Goal: Book appointment/travel/reservation

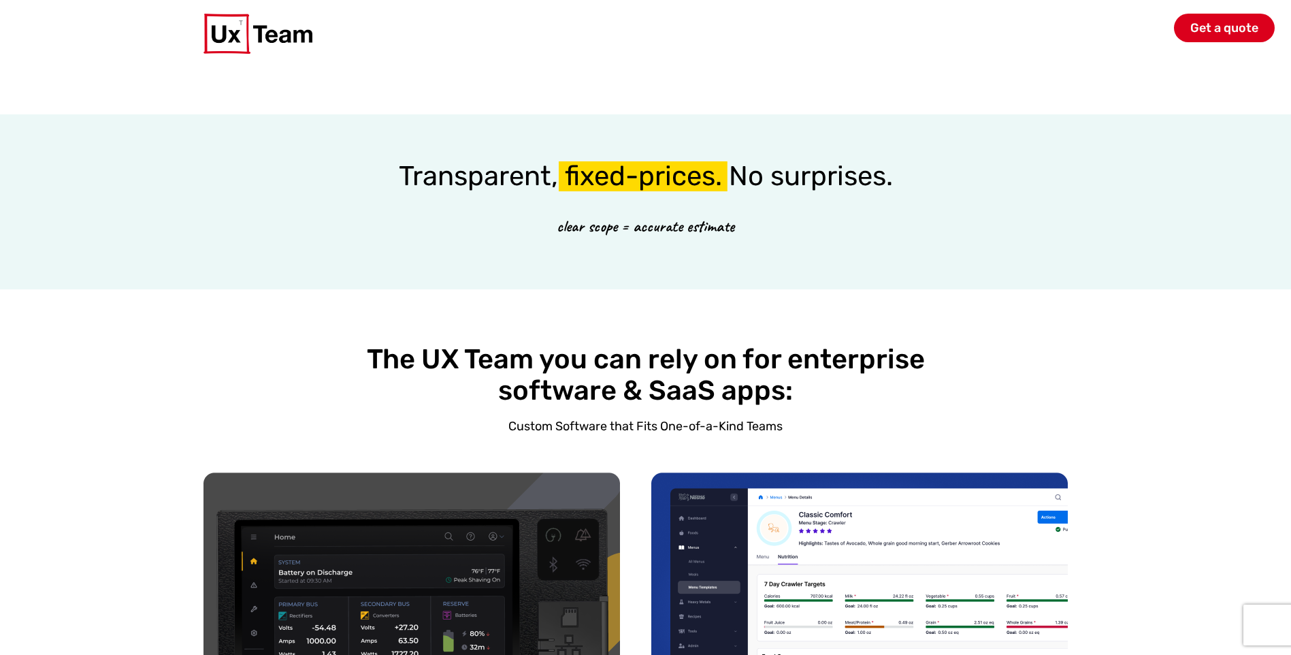
scroll to position [1497, 0]
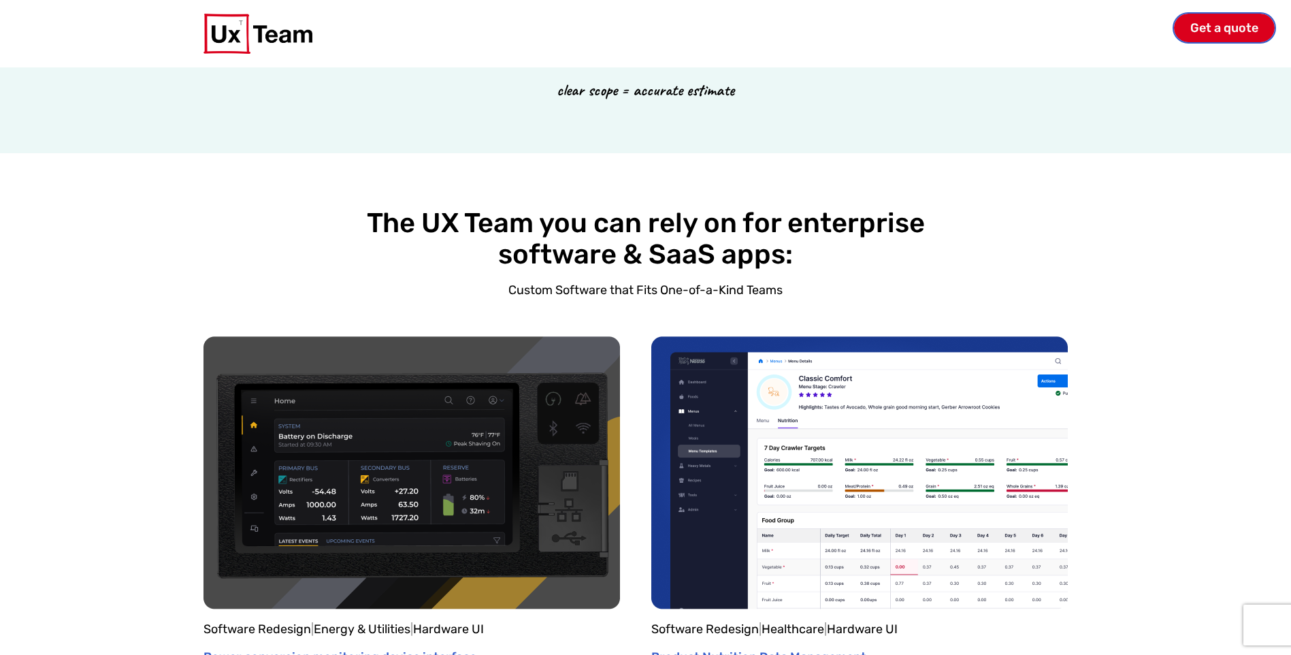
click at [1207, 33] on span "Get a quote" at bounding box center [1224, 28] width 68 height 12
